Goal: Task Accomplishment & Management: Complete application form

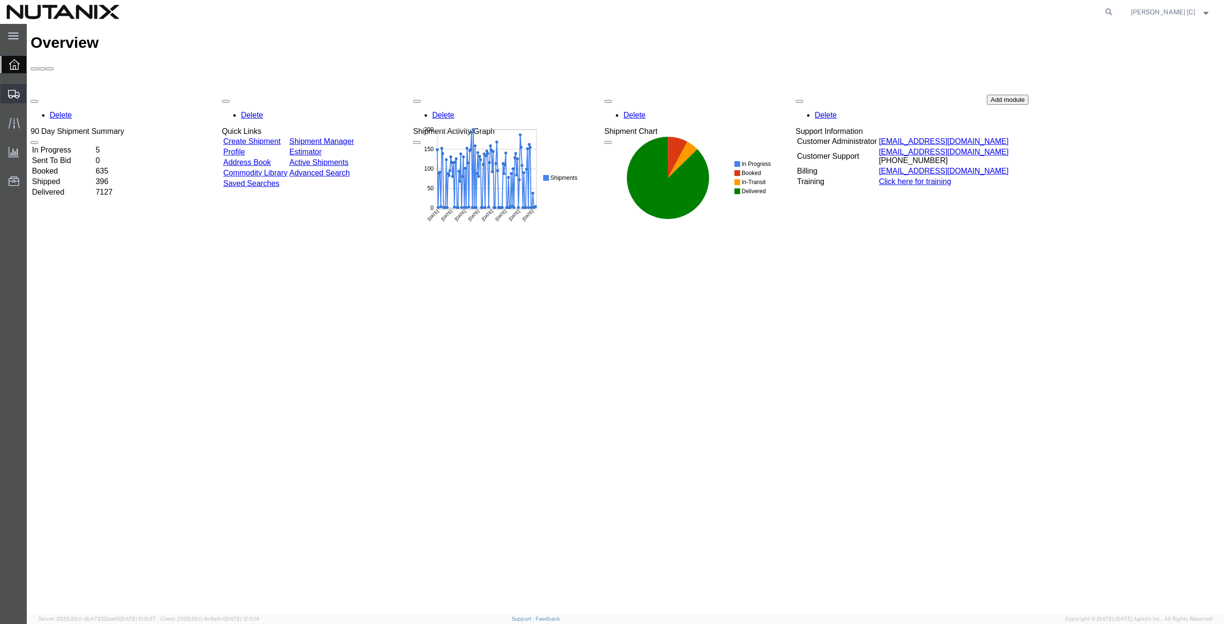
click at [0, 0] on span "Create from Template" at bounding box center [0, 0] width 0 height 0
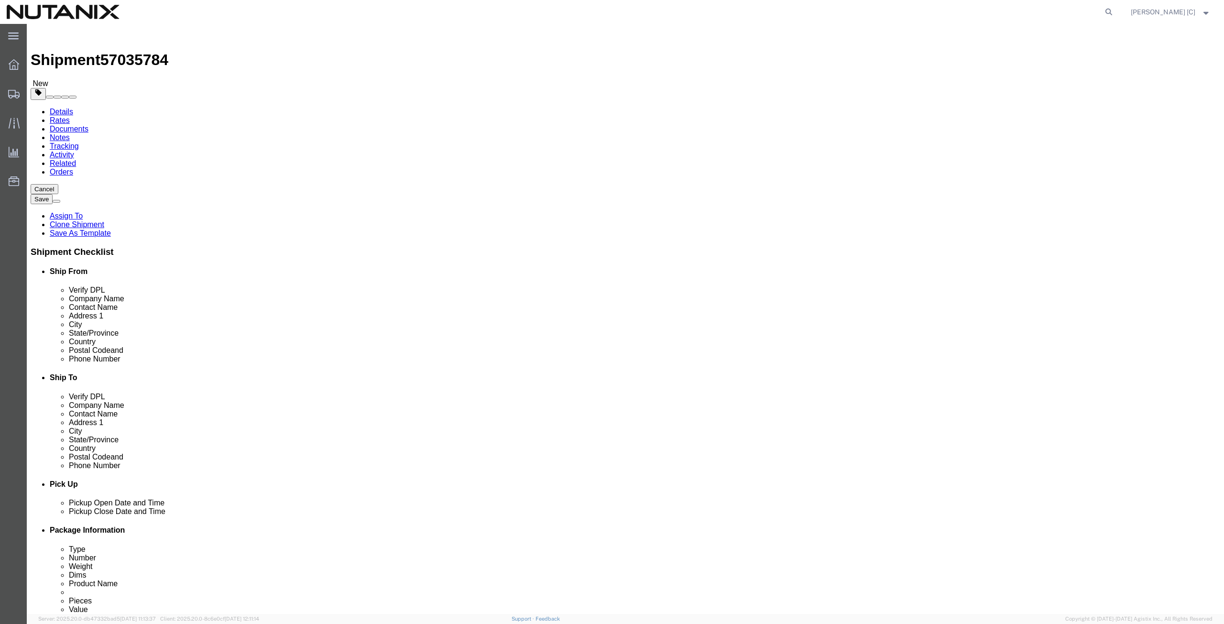
select select
drag, startPoint x: 252, startPoint y: 198, endPoint x: 23, endPoint y: 219, distance: 229.0
click div "Location My Profile Location [GEOGRAPHIC_DATA] - [GEOGRAPHIC_DATA] [GEOGRAPHIC_…"
type input "art"
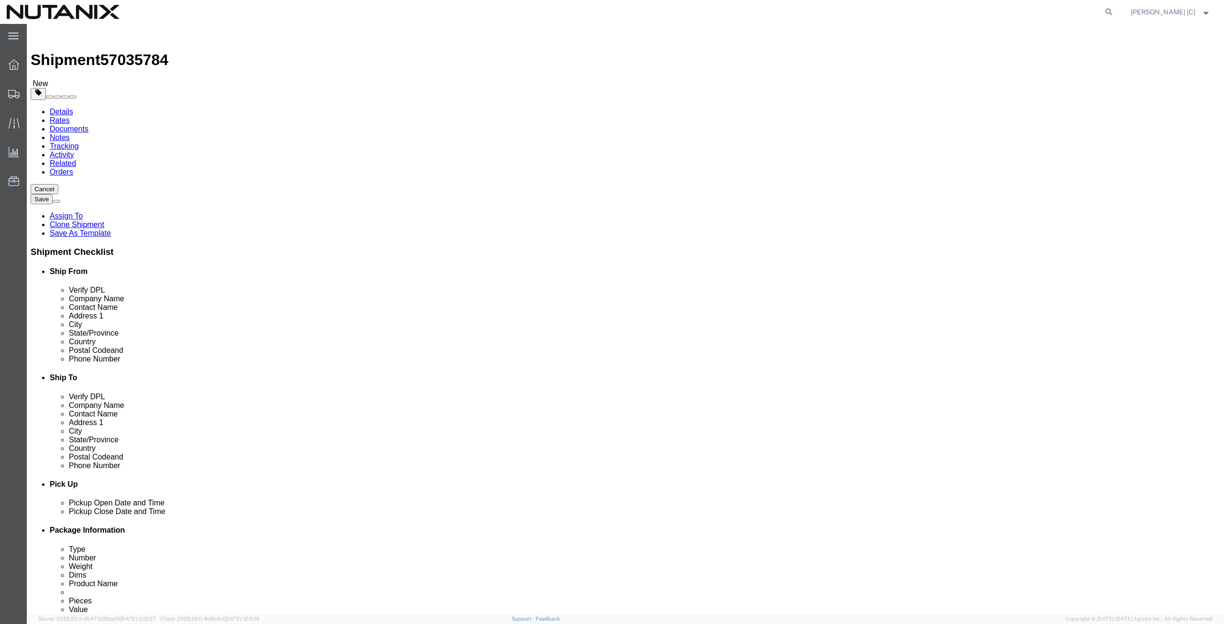
click p "- Nutanix HQ - ([PERSON_NAME]) [STREET_ADDRESS]"
select select
type input "[PERSON_NAME]"
type input "[PHONE_NUMBER]"
type input "[PERSON_NAME][EMAIL_ADDRESS][PERSON_NAME][DOMAIN_NAME]"
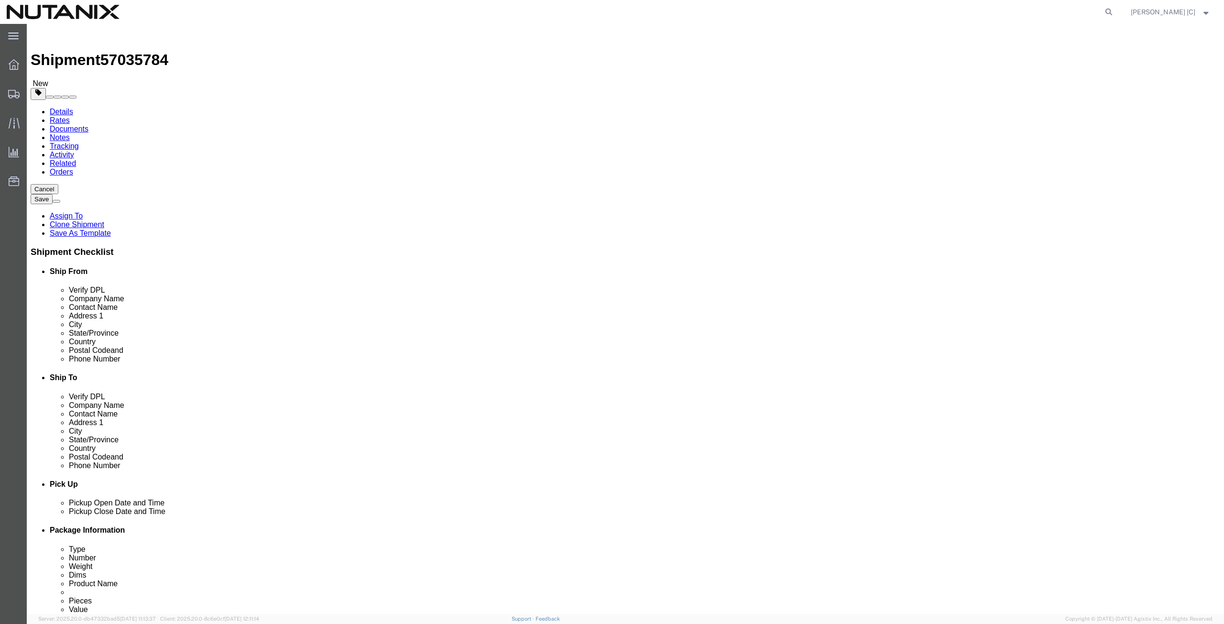
select select "CA"
type input "[PERSON_NAME]"
drag, startPoint x: 756, startPoint y: 184, endPoint x: 537, endPoint y: 175, distance: 219.2
click div "Company Name [PERSON_NAME]"
paste input "[PERSON_NAME]"
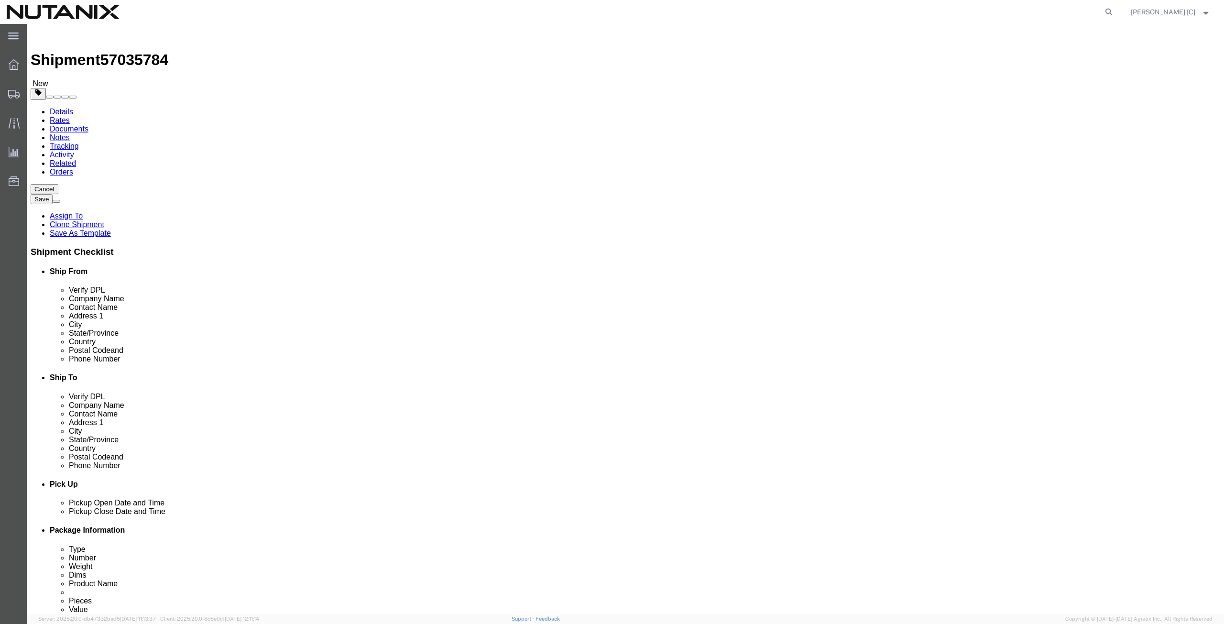
type input "[PERSON_NAME]"
drag, startPoint x: 744, startPoint y: 199, endPoint x: 468, endPoint y: 228, distance: 277.4
click div "Ship From Location Location My Profile Location [GEOGRAPHIC_DATA] - [GEOGRAPHIC…"
paste input "[PERSON_NAME]"
type input "[PERSON_NAME]"
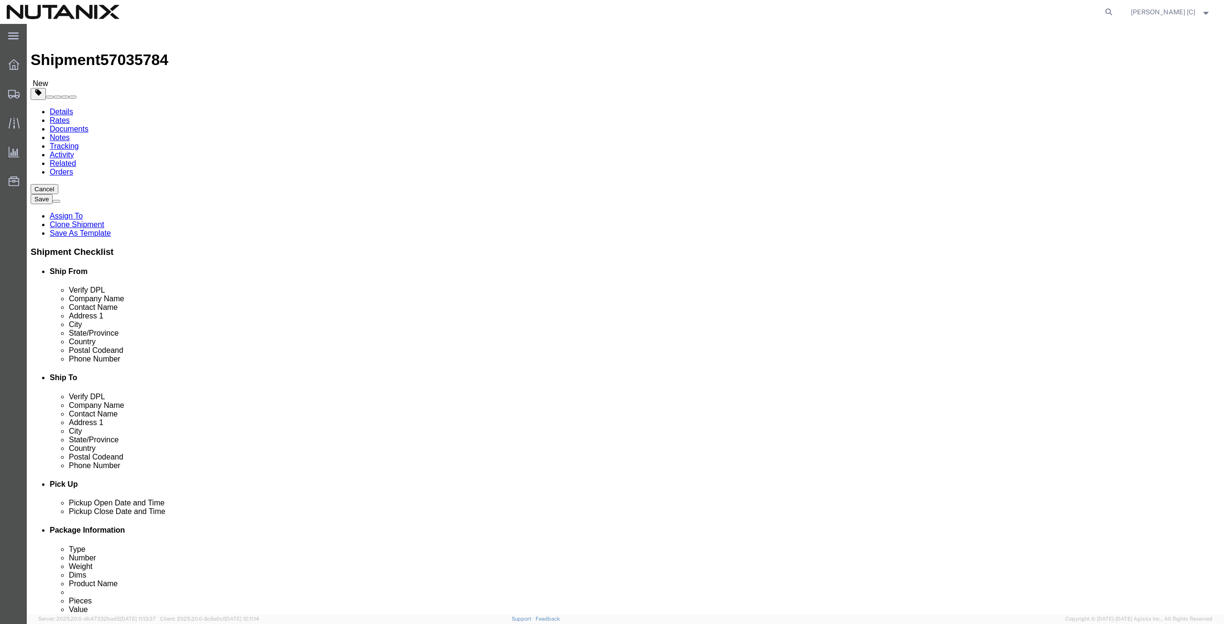
drag, startPoint x: 725, startPoint y: 253, endPoint x: 499, endPoint y: 266, distance: 226.1
click div "Ship From Location Location My Profile Location [GEOGRAPHIC_DATA] - [GEOGRAPHIC…"
paste input "1010 Olive S"
type input "[STREET_ADDRESS]"
select select
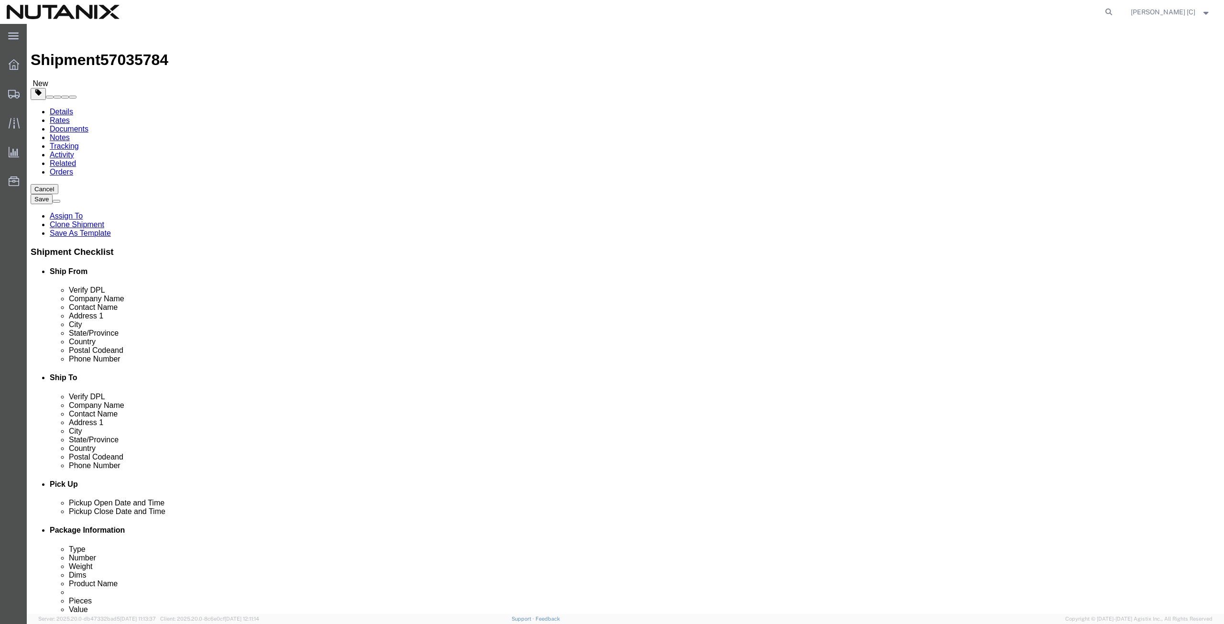
drag, startPoint x: 742, startPoint y: 254, endPoint x: 639, endPoint y: 271, distance: 104.6
click div "Location My Profile Location [GEOGRAPHIC_DATA] - [GEOGRAPHIC_DATA] [GEOGRAPHIC_…"
select select
drag, startPoint x: 749, startPoint y: 256, endPoint x: 614, endPoint y: 279, distance: 137.7
click div "Location My Profile Location [GEOGRAPHIC_DATA] - [GEOGRAPHIC_DATA] [GEOGRAPHIC_…"
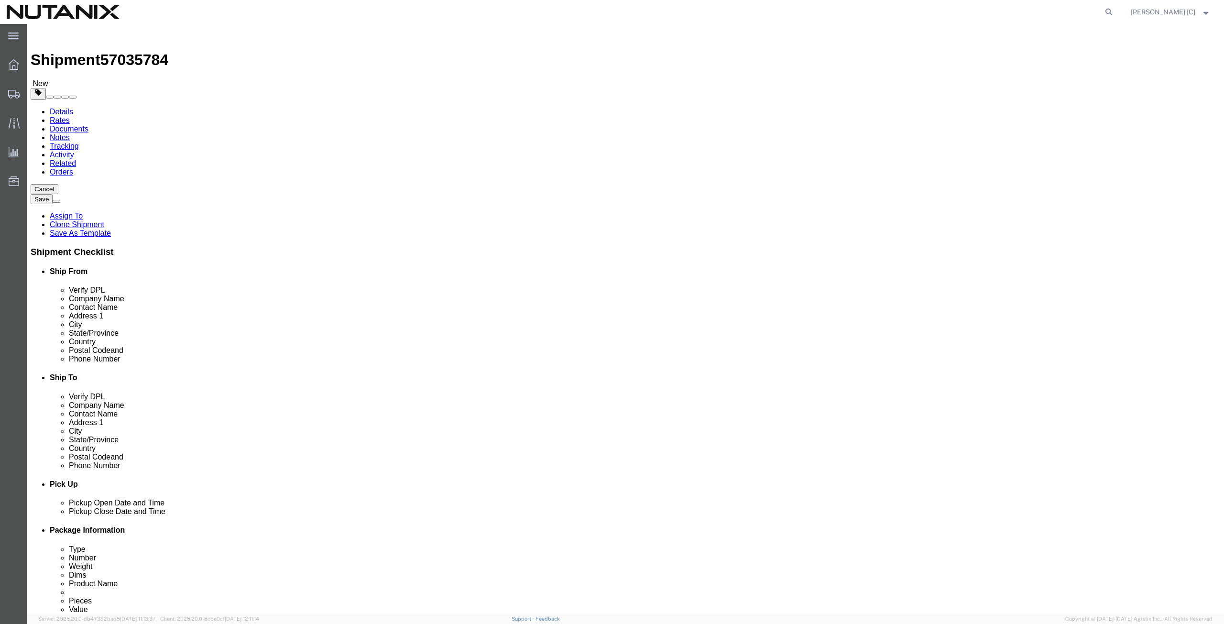
paste input "[STREET_ADDRESS]"
type input "[STREET_ADDRESS]"
select select
click input "Ship To Location / City : This field is required."
paste input "Austin"
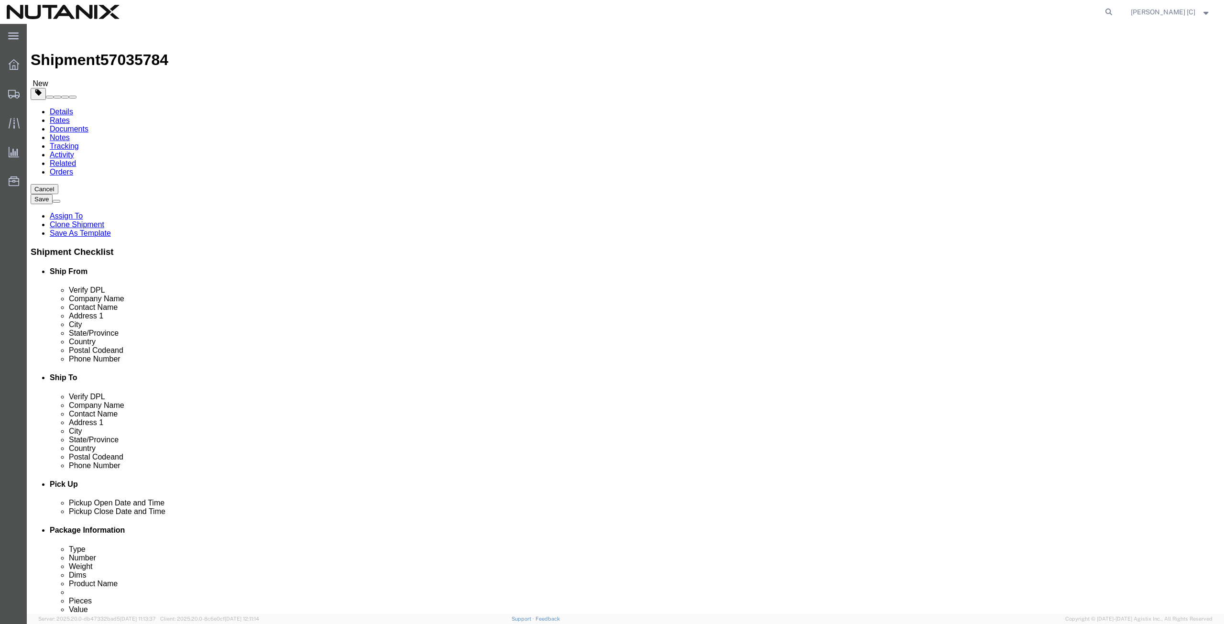
type input "Austin"
select select
type input "tex"
select select
drag, startPoint x: 749, startPoint y: 322, endPoint x: 428, endPoint y: 322, distance: 321.4
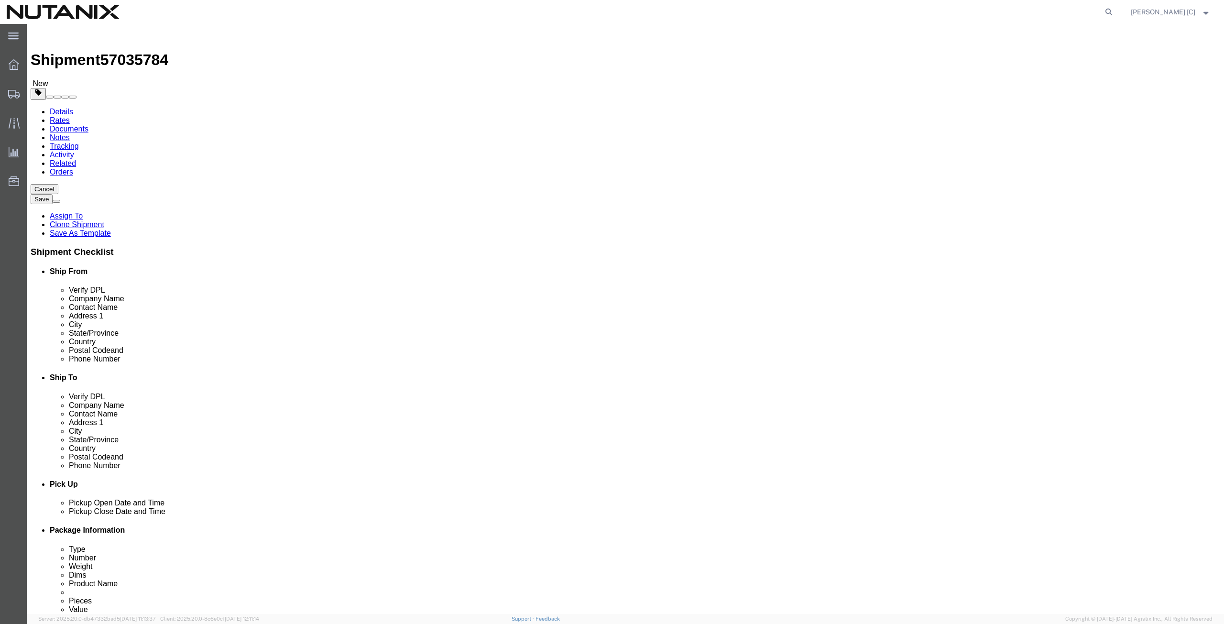
click div "Ship From Location Location My Profile Location [GEOGRAPHIC_DATA] - [GEOGRAPHIC…"
drag, startPoint x: 710, startPoint y: 306, endPoint x: 642, endPoint y: 306, distance: 68.4
click div "Postal Code 11767"
paste input "78702"
type input "78702"
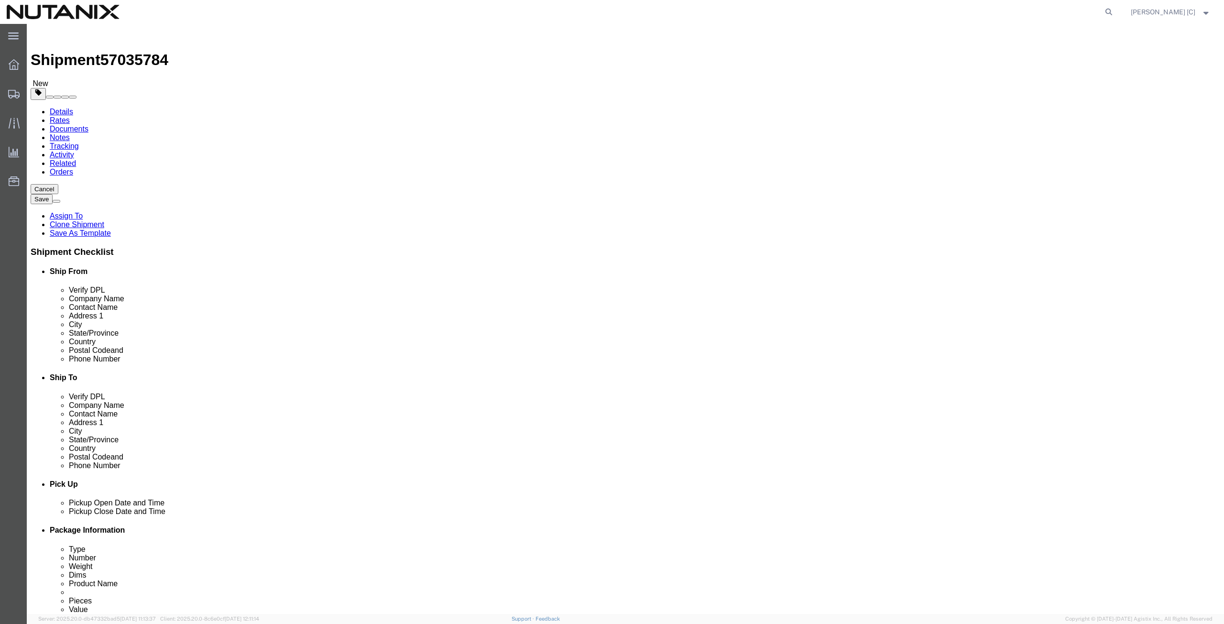
select select
drag, startPoint x: 694, startPoint y: 315, endPoint x: 557, endPoint y: 302, distance: 138.3
click div "Location My Profile Location [GEOGRAPHIC_DATA] - [GEOGRAPHIC_DATA] [GEOGRAPHIC_…"
paste input "408) 3482979"
type input "[PHONE_NUMBER]"
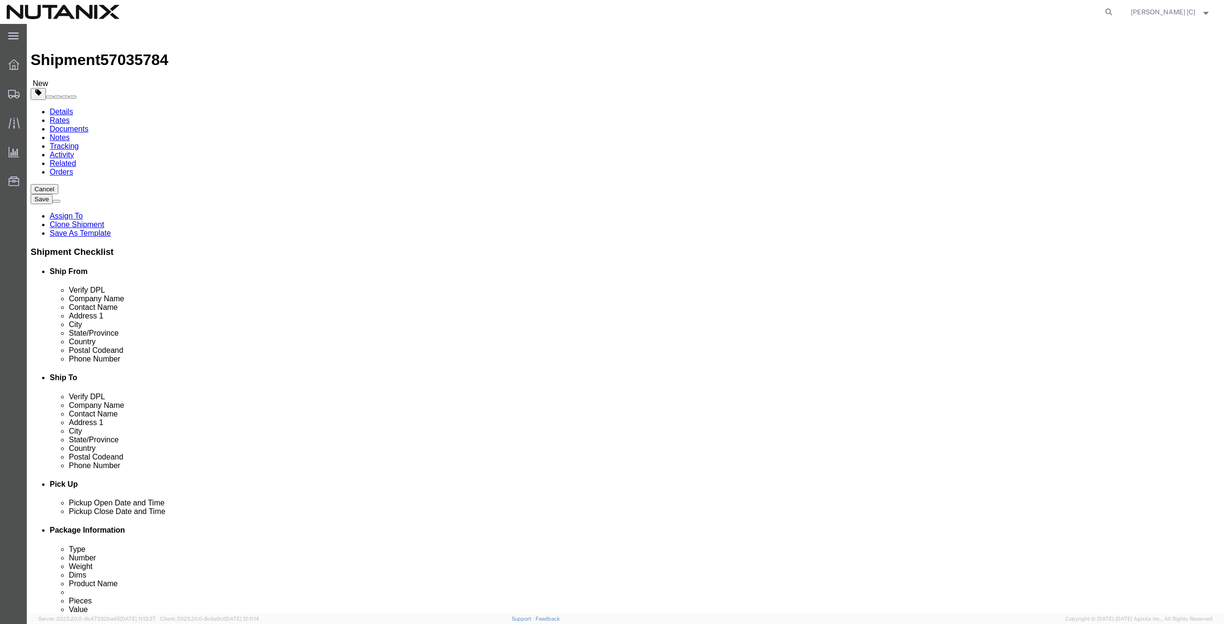
drag, startPoint x: 781, startPoint y: 345, endPoint x: 538, endPoint y: 346, distance: 242.5
click div "Email [EMAIL_ADDRESS][DOMAIN_NAME]"
paste input "mitchellcasas"
type input "[EMAIL_ADDRESS][DOMAIN_NAME]"
click input "checkbox"
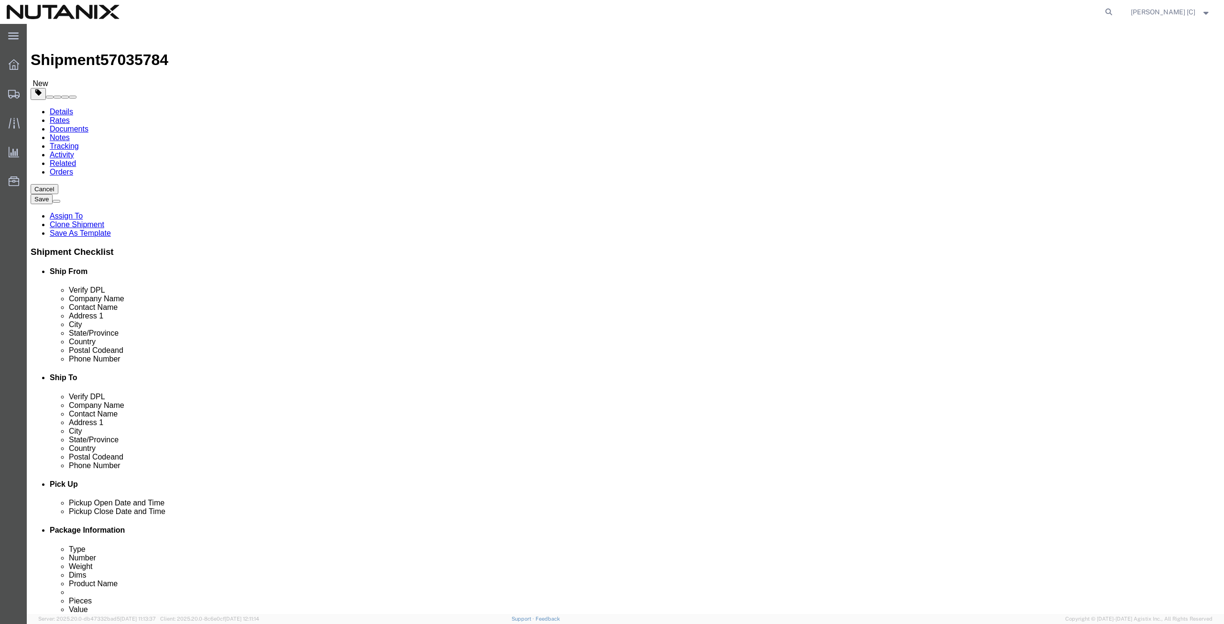
click input "checkbox"
checkbox input "true"
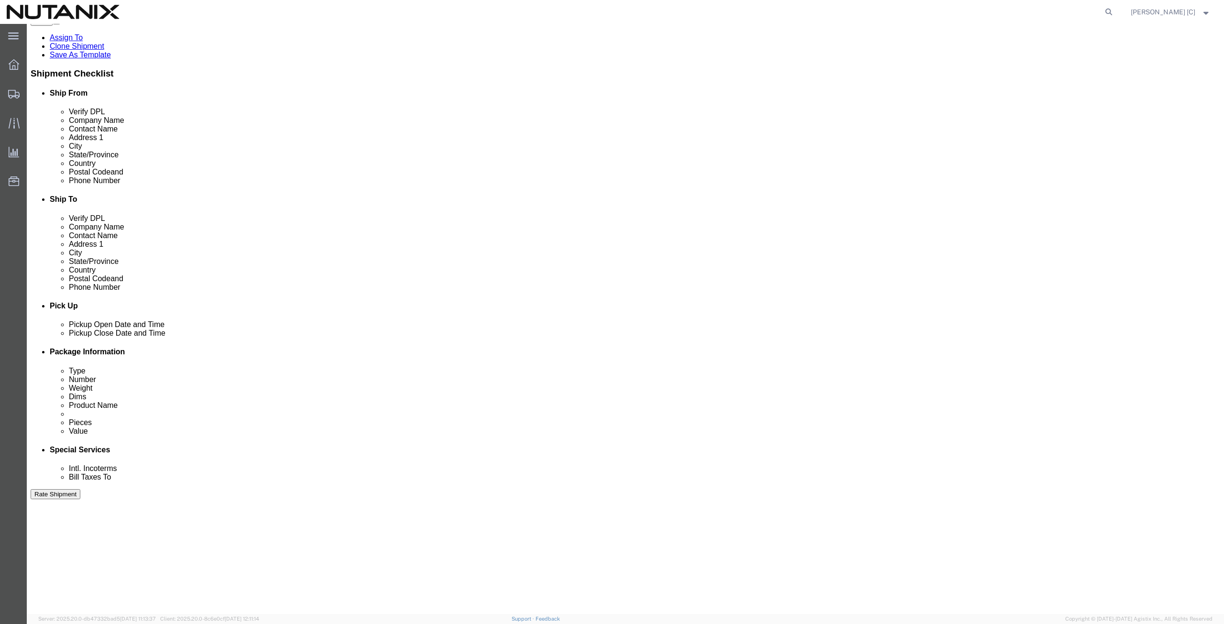
scroll to position [231, 0]
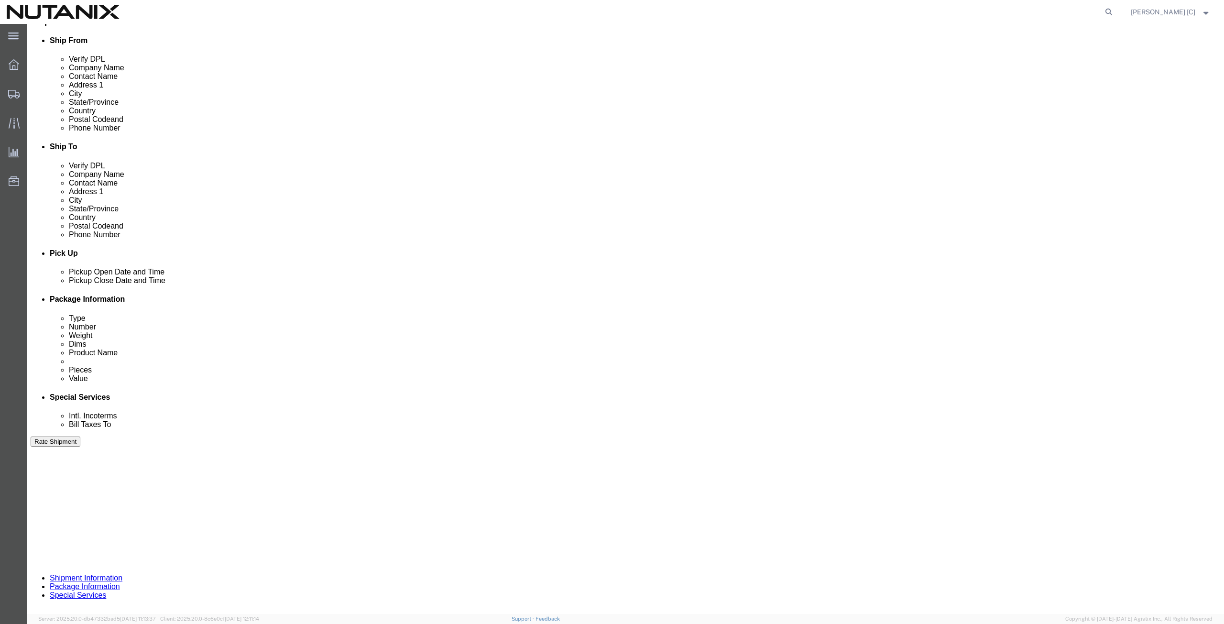
click button "Continue"
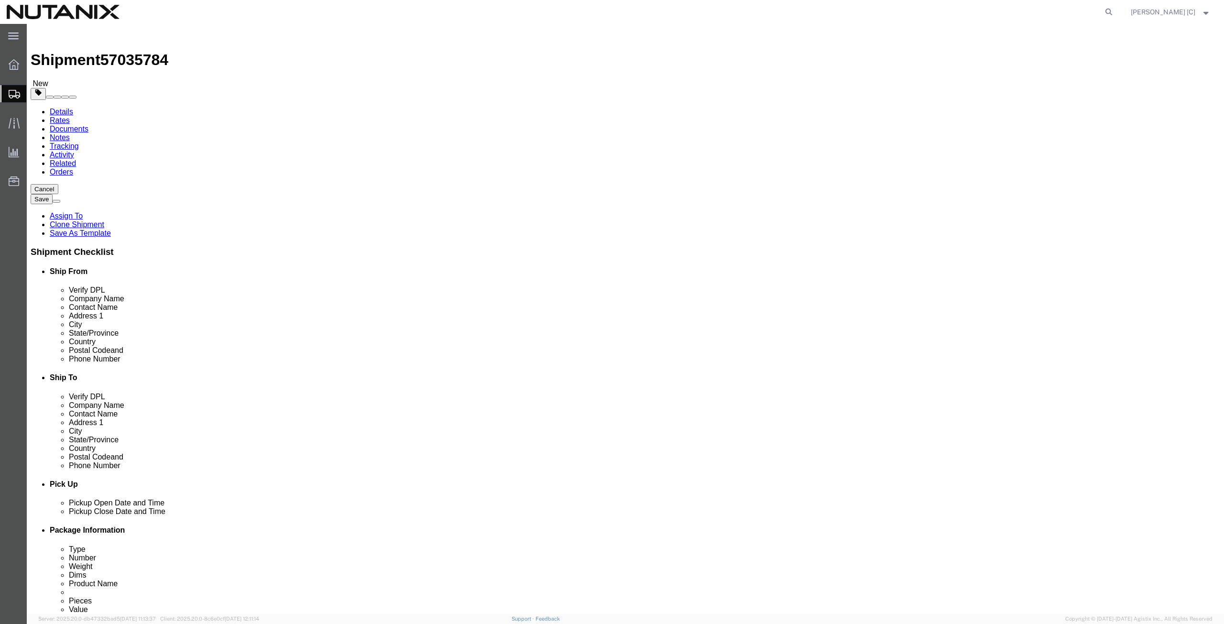
click icon
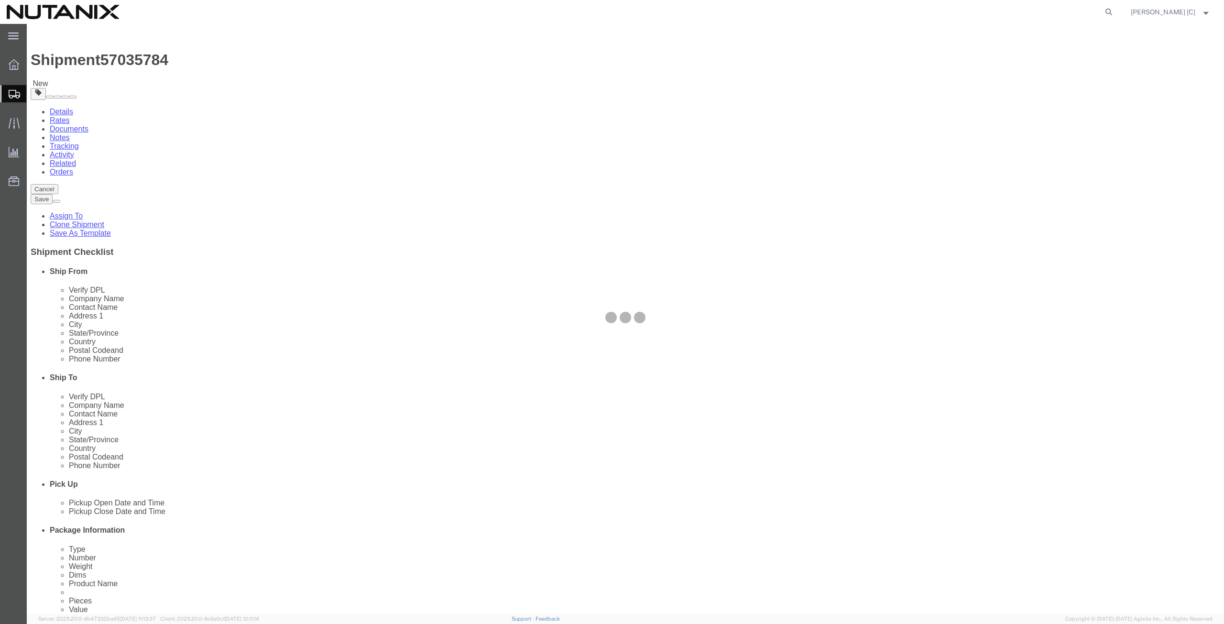
select select
select select "COSTCENTER"
select select "59656"
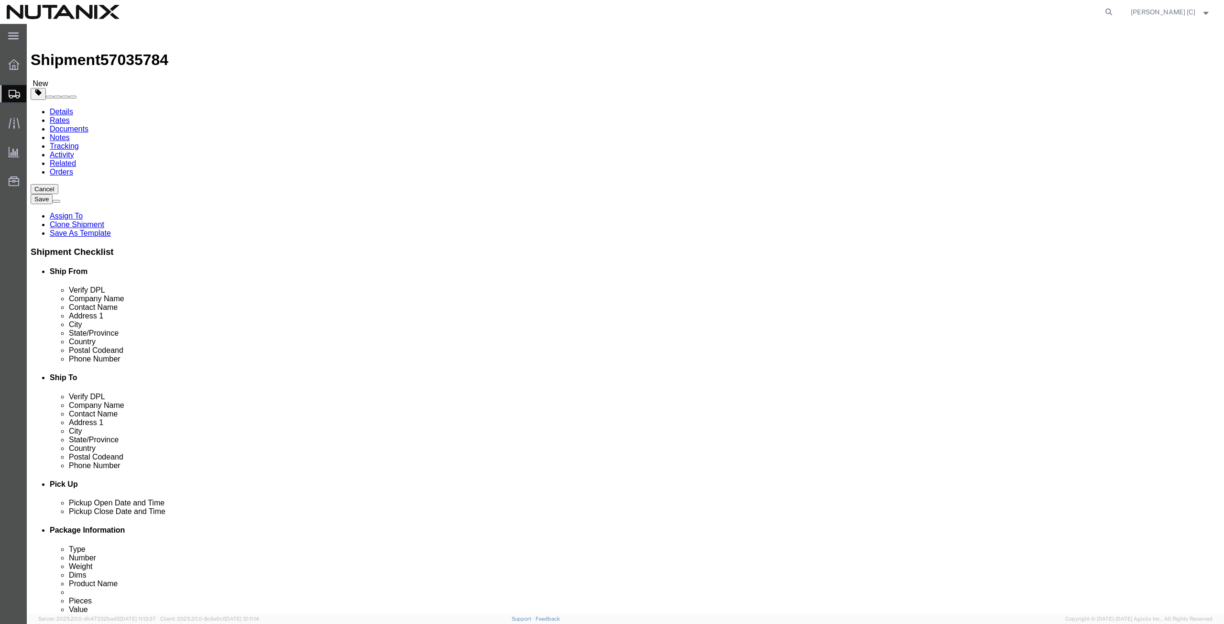
click link "Package Information"
click button "Continue"
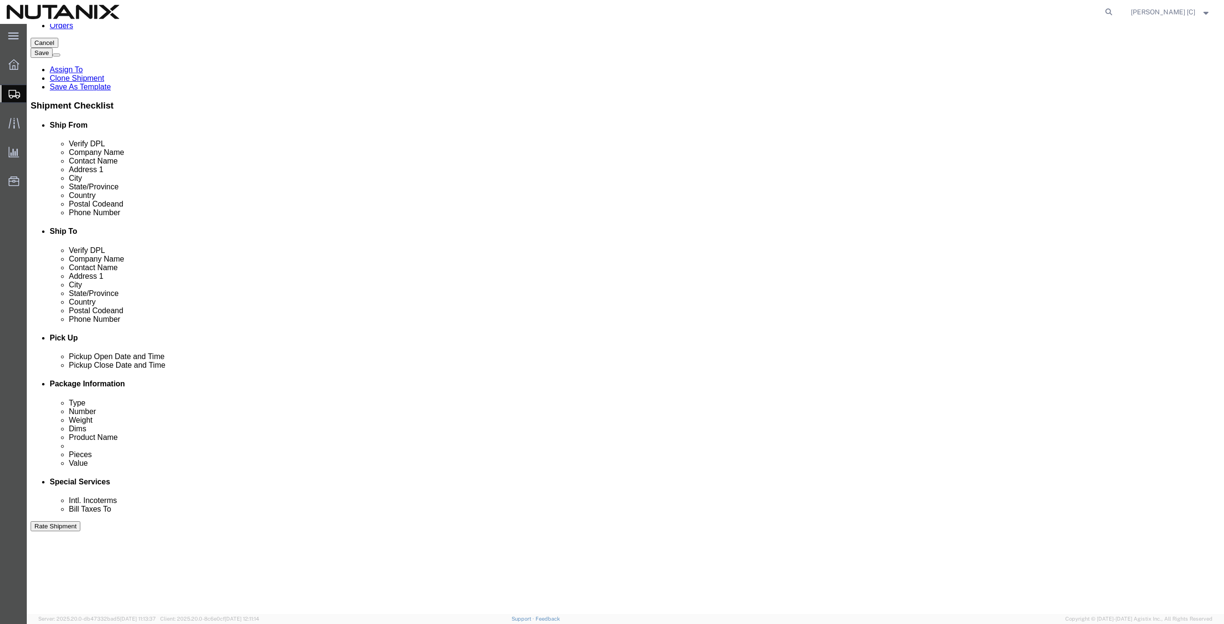
scroll to position [332, 0]
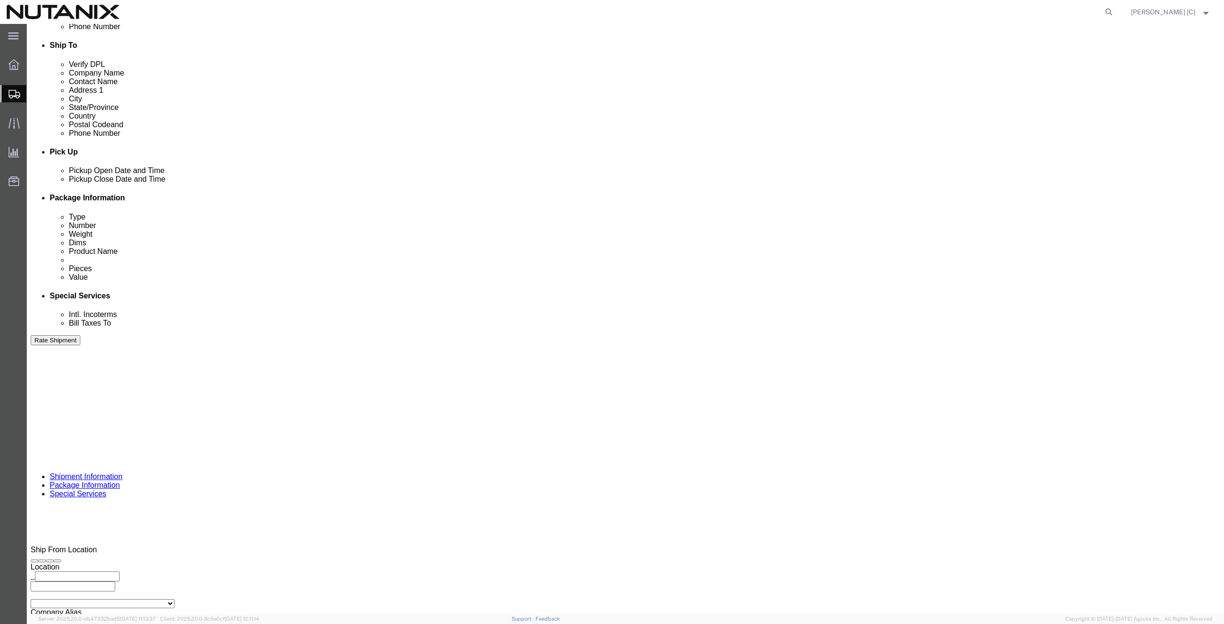
click input "text"
type input "Enter Email Address"
click button "Rate Shipment"
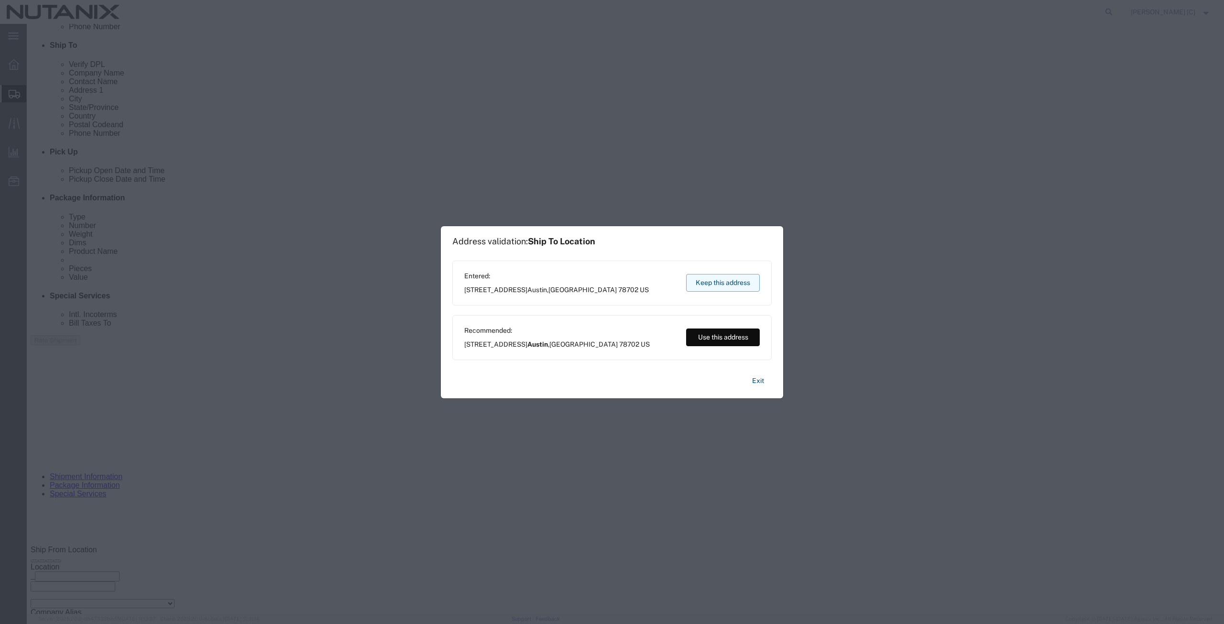
click at [691, 282] on button "Keep this address" at bounding box center [723, 283] width 74 height 18
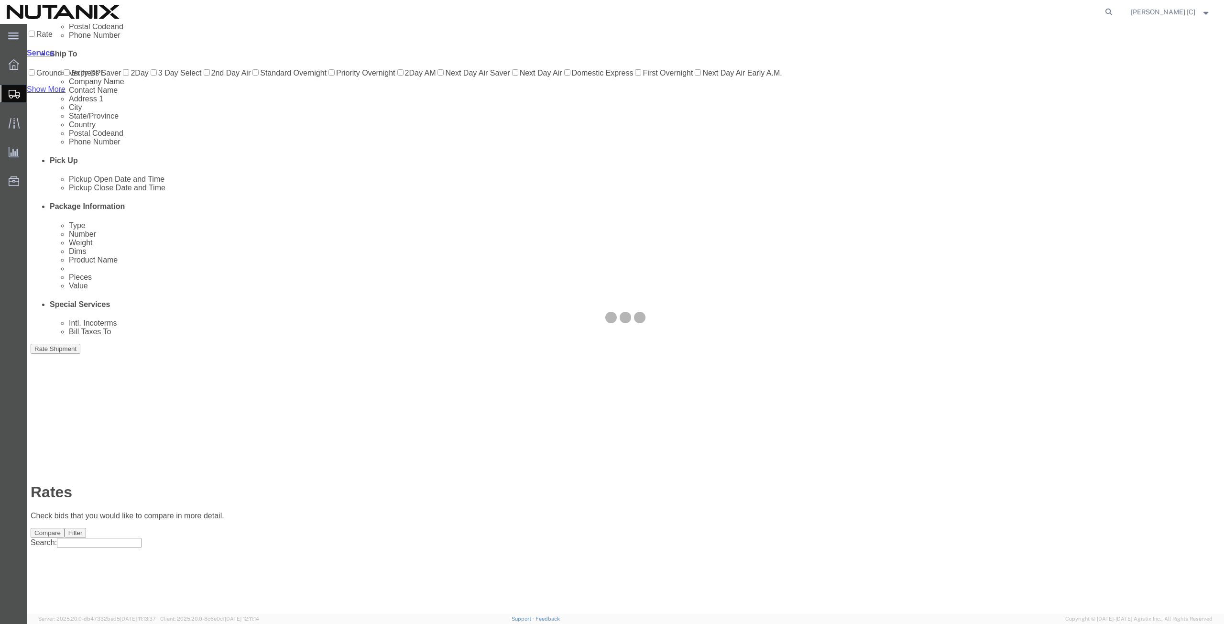
scroll to position [0, 0]
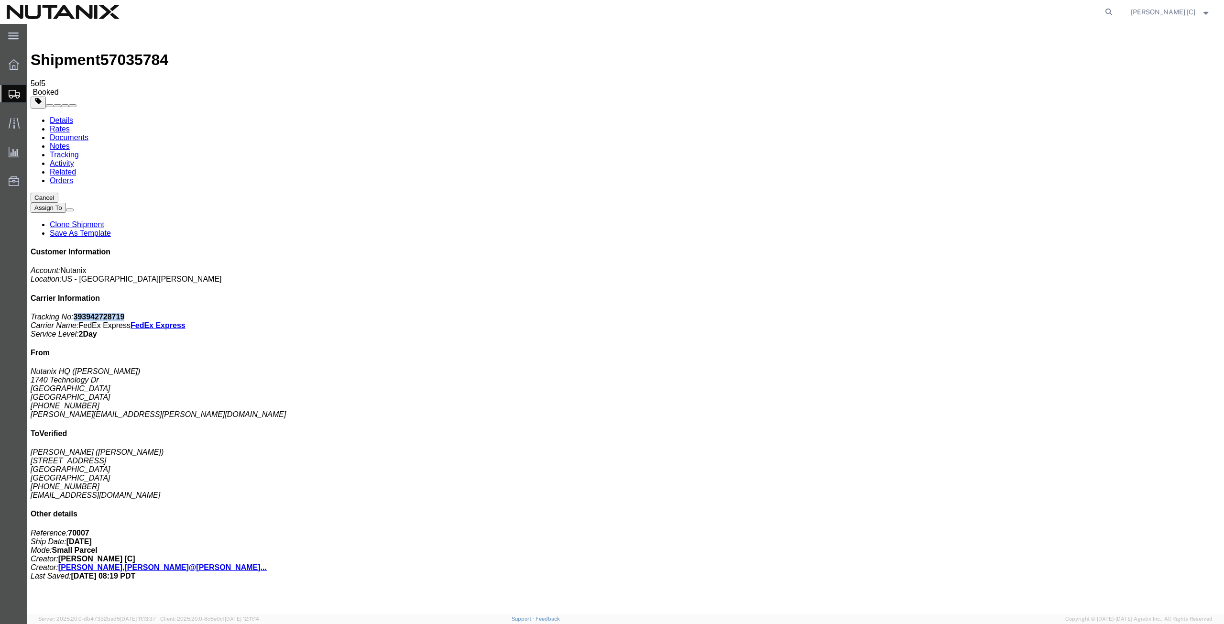
drag, startPoint x: 1141, startPoint y: 150, endPoint x: 1089, endPoint y: 146, distance: 51.3
click at [1089, 313] on p "Tracking No: 393942728719 Carrier Name: FedEx Express FedEx Express Service Lev…" at bounding box center [626, 326] width 1190 height 26
copy b "393942728719"
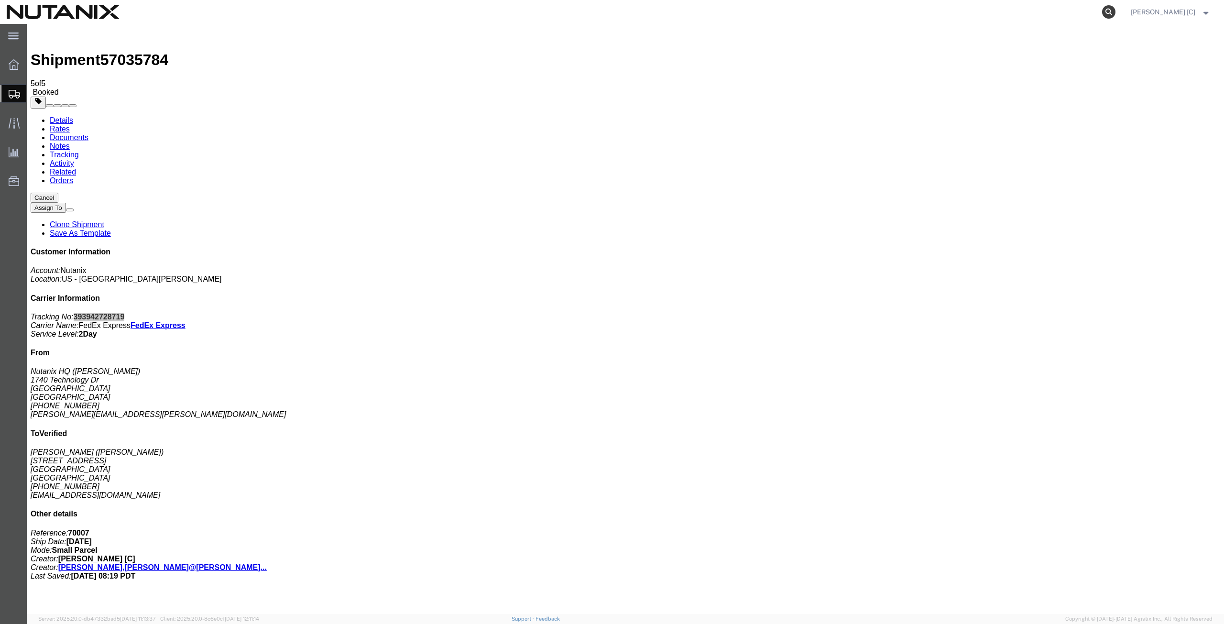
click at [1116, 11] on icon at bounding box center [1108, 11] width 13 height 13
click at [832, 16] on input "search" at bounding box center [957, 11] width 291 height 23
type input "468066660595"
